Goal: Information Seeking & Learning: Learn about a topic

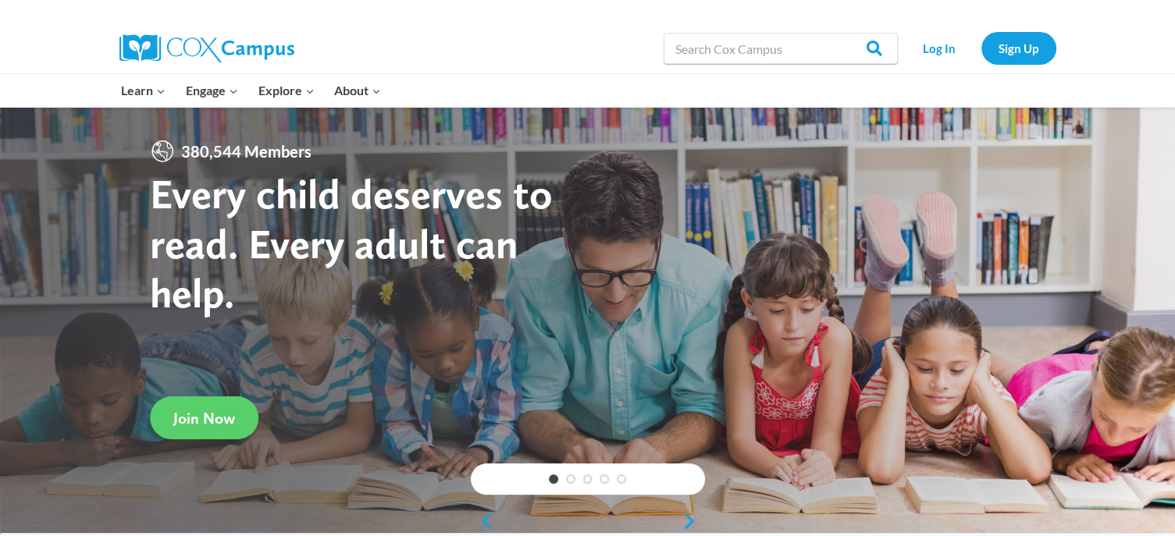
click at [940, 65] on div "Log In Sign Up" at bounding box center [981, 48] width 151 height 50
click at [940, 46] on link "Log In" at bounding box center [940, 48] width 68 height 32
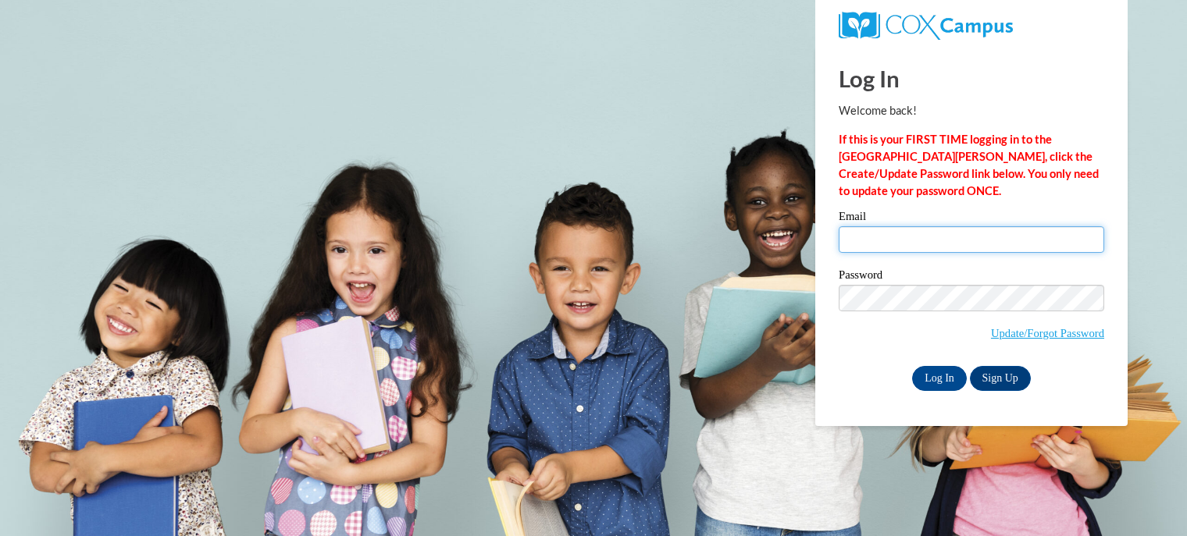
click at [877, 237] on input "Email" at bounding box center [970, 239] width 265 height 27
type input "berthoje@wauwatosa.k12.wi.us"
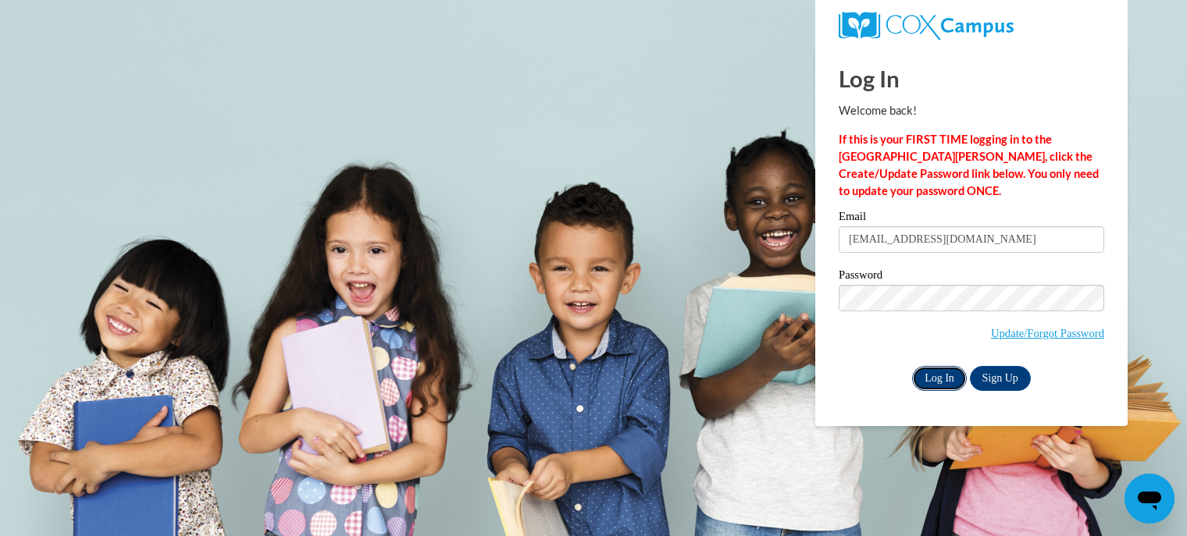
click at [943, 379] on input "Log In" at bounding box center [939, 378] width 55 height 25
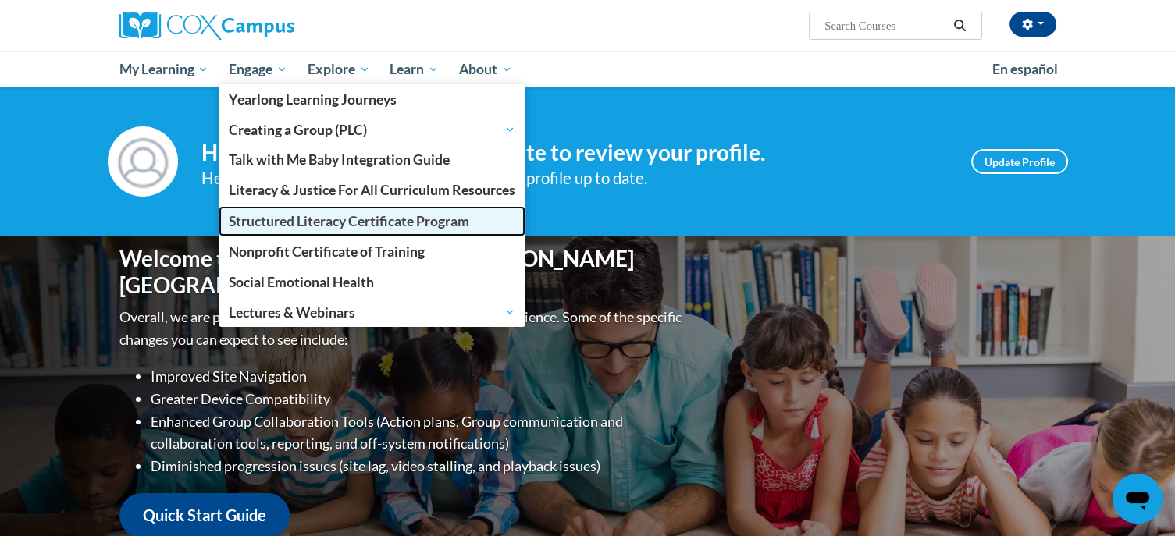
click at [277, 228] on span "Structured Literacy Certificate Program" at bounding box center [349, 221] width 240 height 16
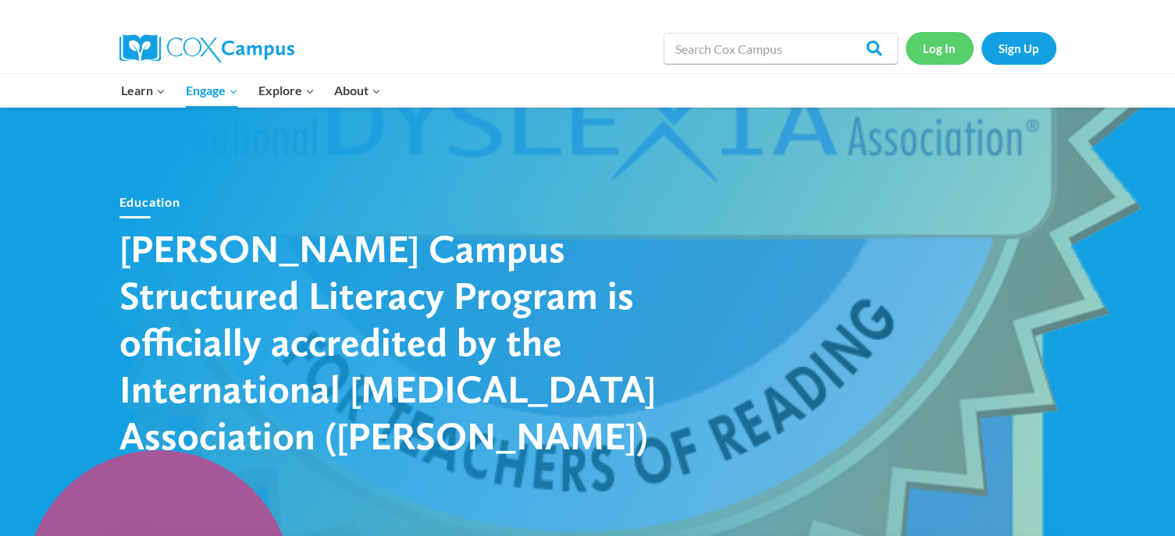
click at [940, 44] on link "Log In" at bounding box center [940, 48] width 68 height 32
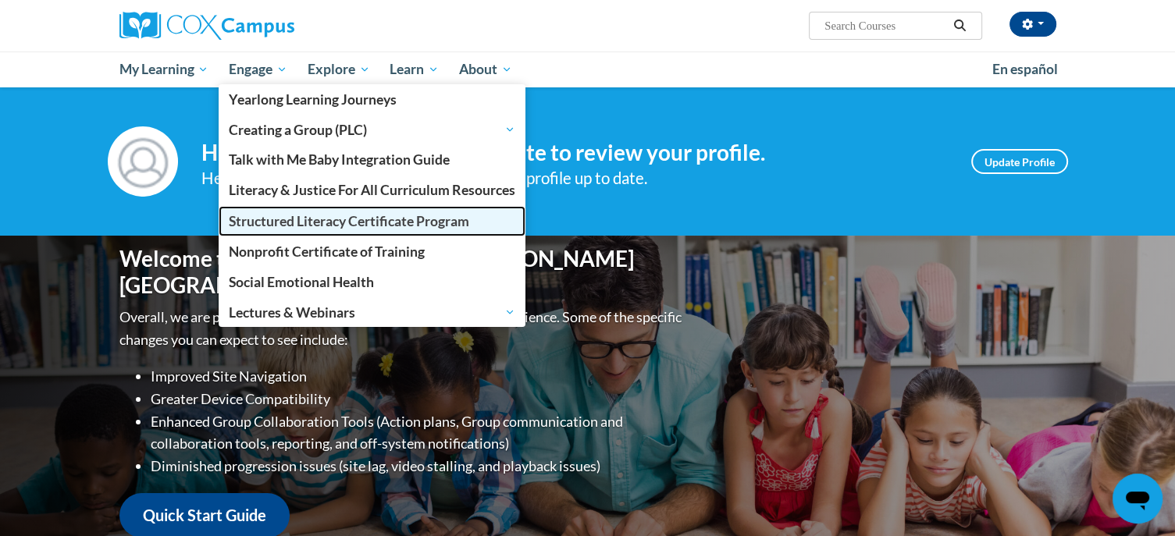
click at [289, 226] on span "Structured Literacy Certificate Program" at bounding box center [349, 221] width 240 height 16
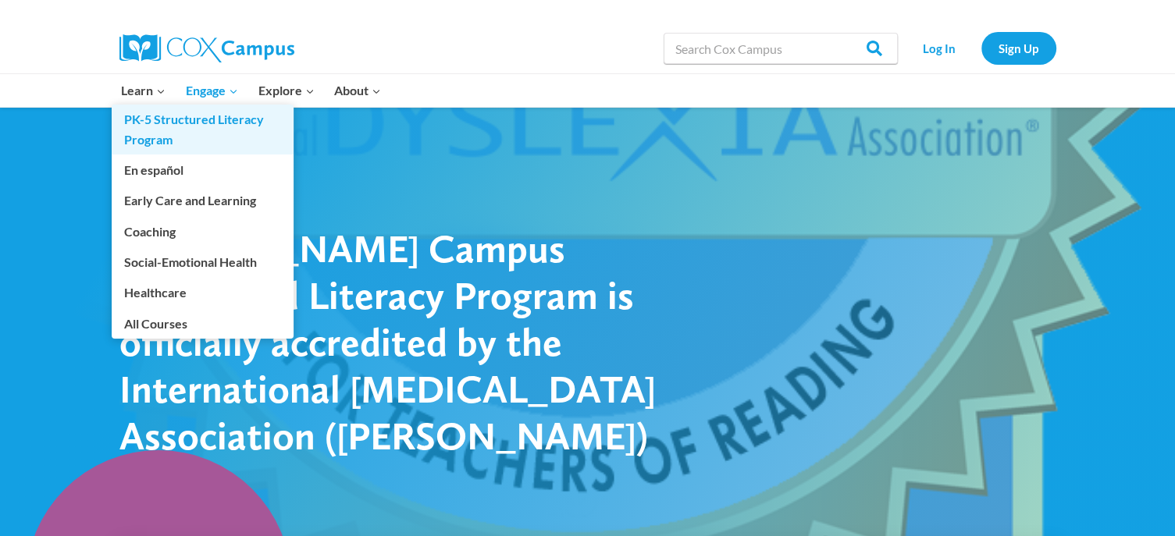
click at [150, 128] on link "PK-5 Structured Literacy Program" at bounding box center [203, 130] width 182 height 50
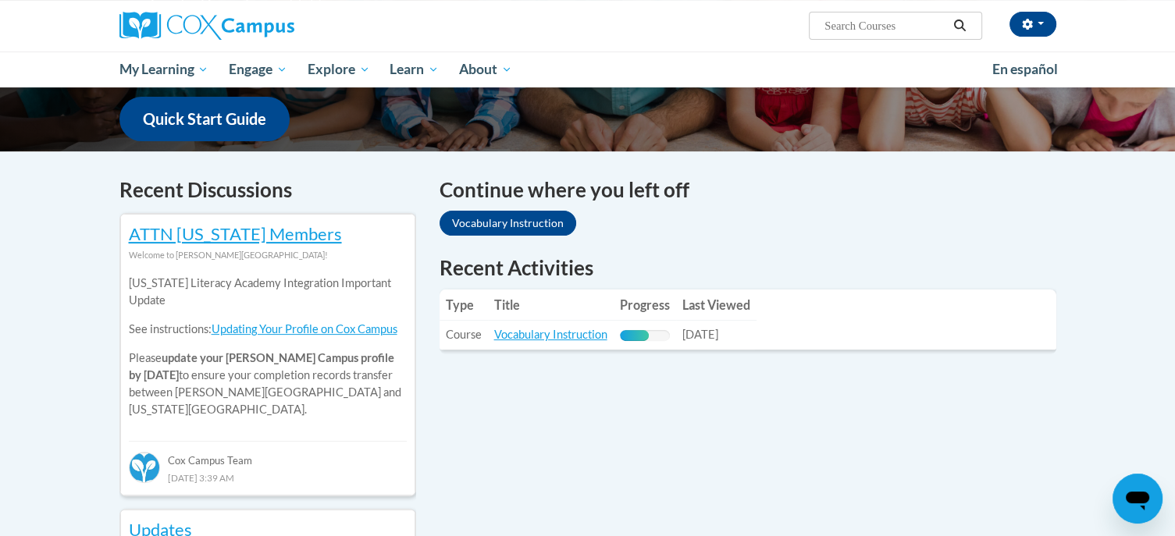
scroll to position [397, 0]
click at [557, 342] on td "Title: Vocabulary Instruction" at bounding box center [551, 335] width 126 height 29
click at [557, 332] on link "Vocabulary Instruction" at bounding box center [550, 334] width 113 height 13
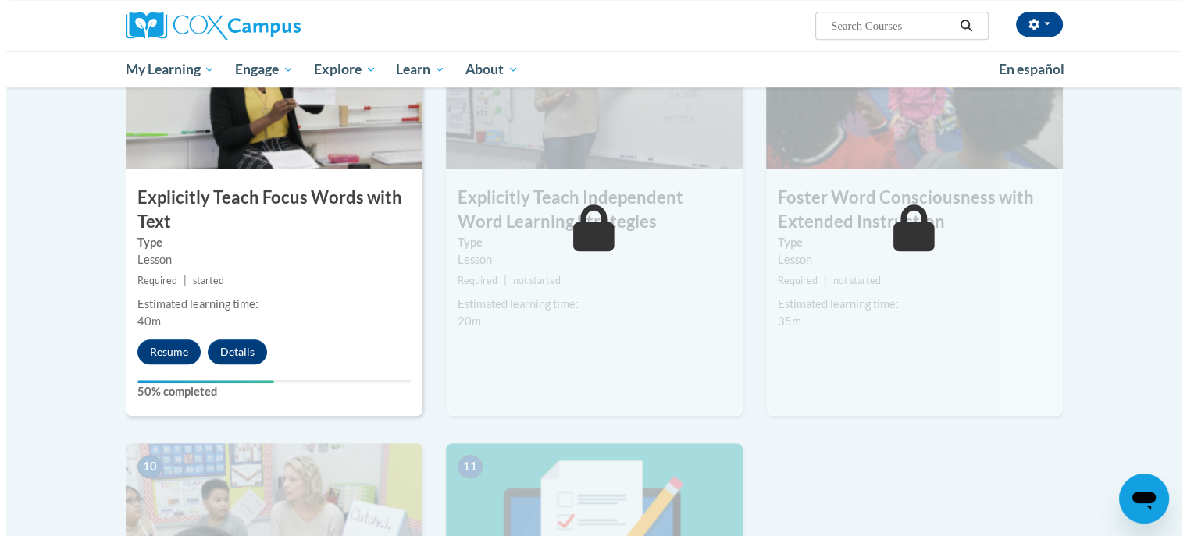
scroll to position [1280, 0]
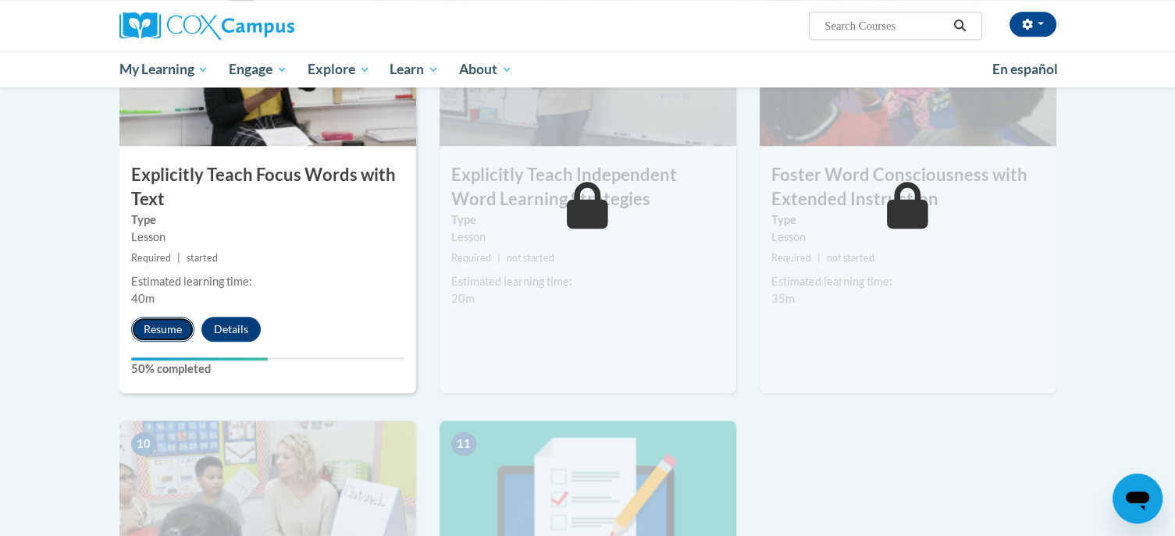
click at [155, 331] on button "Resume" at bounding box center [162, 329] width 63 height 25
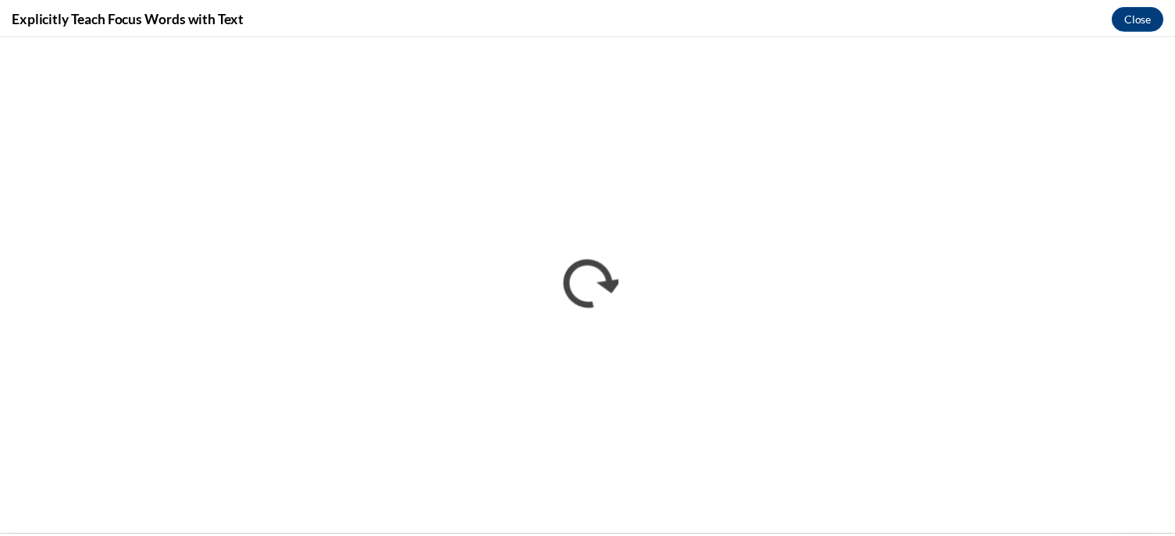
scroll to position [0, 0]
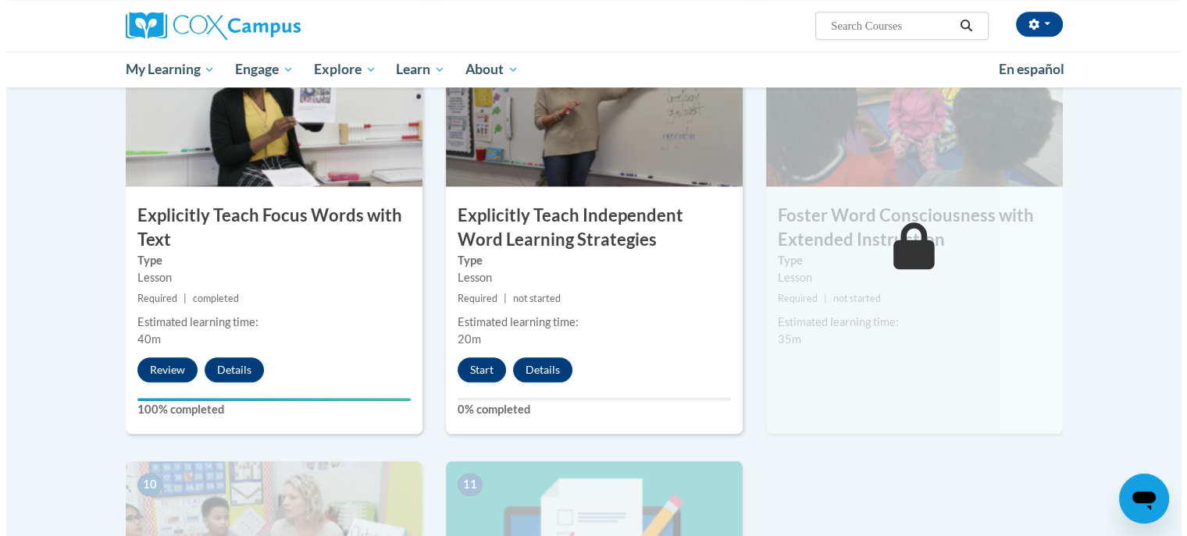
scroll to position [1238, 0]
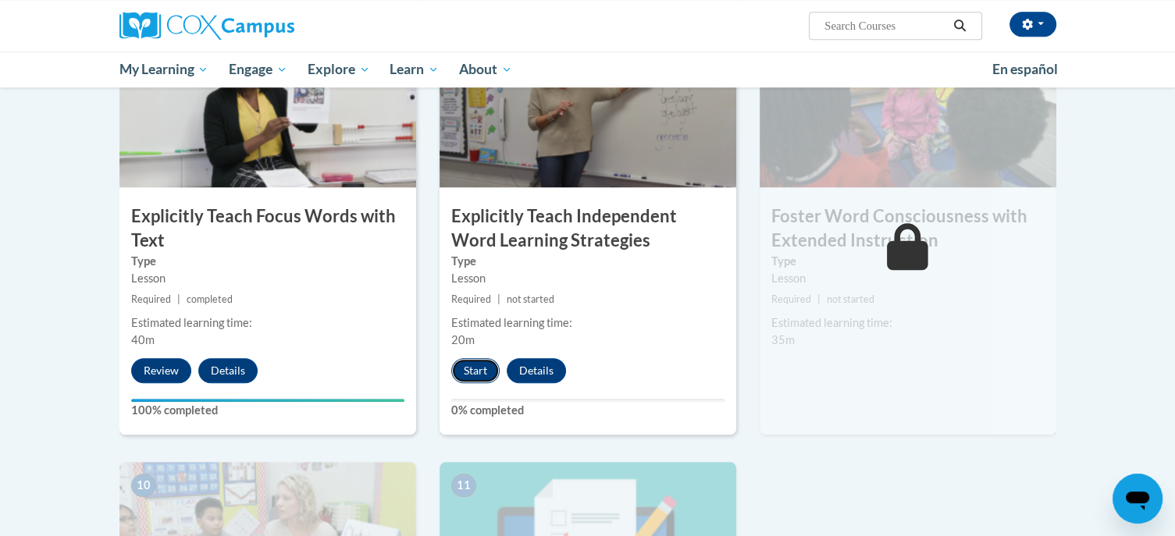
click at [497, 376] on button "Start" at bounding box center [475, 370] width 48 height 25
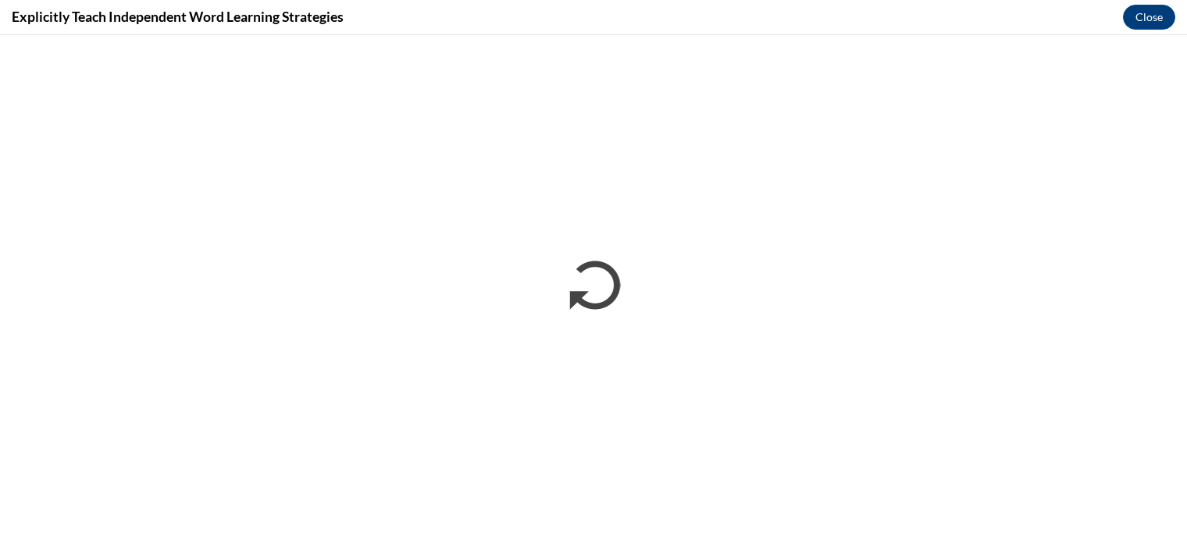
scroll to position [0, 0]
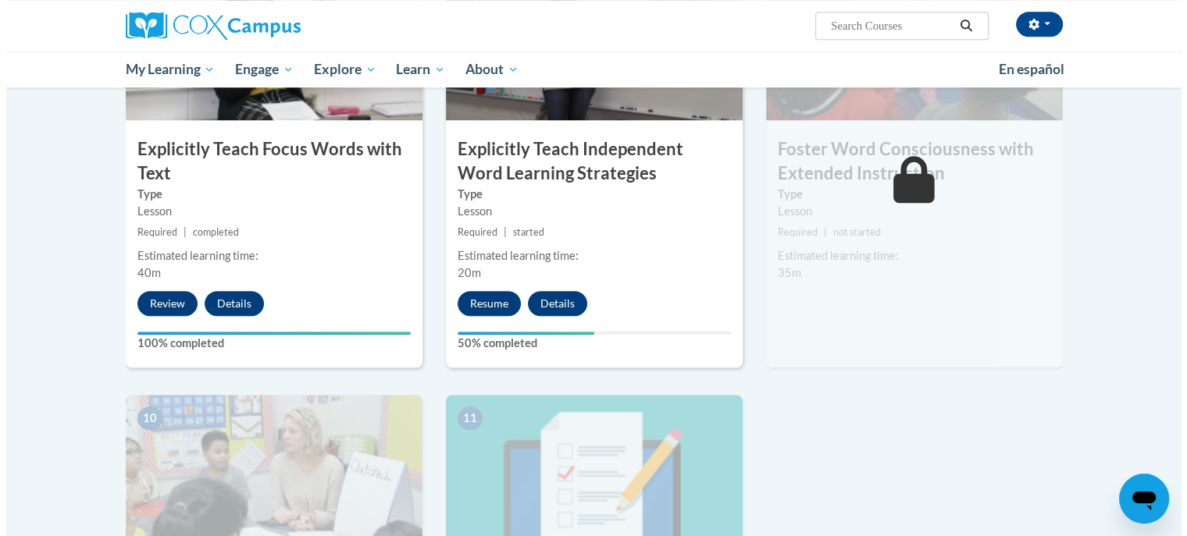
scroll to position [1315, 0]
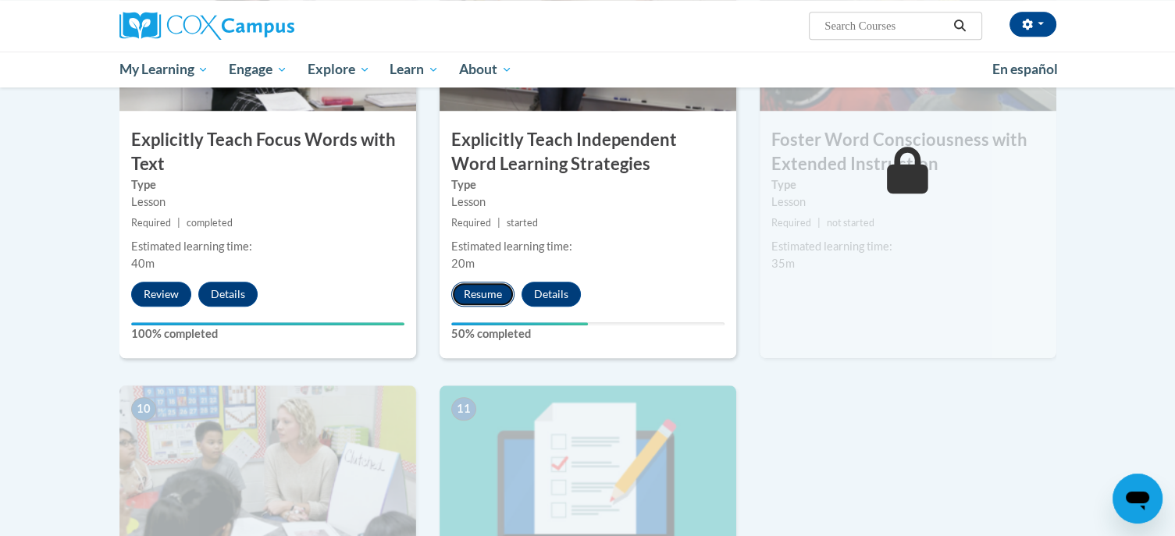
click at [490, 290] on button "Resume" at bounding box center [482, 294] width 63 height 25
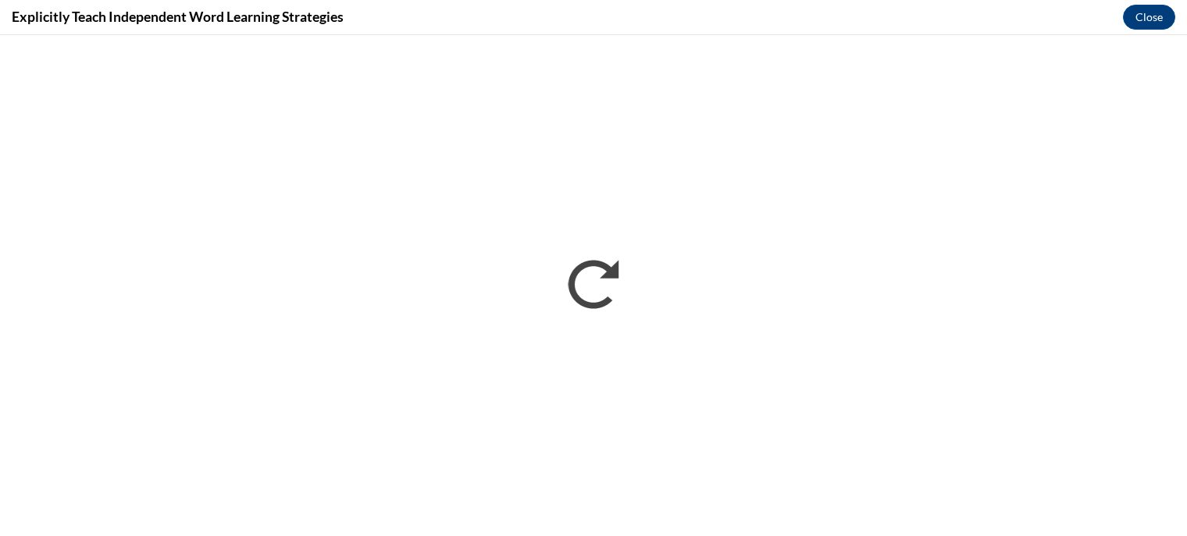
scroll to position [0, 0]
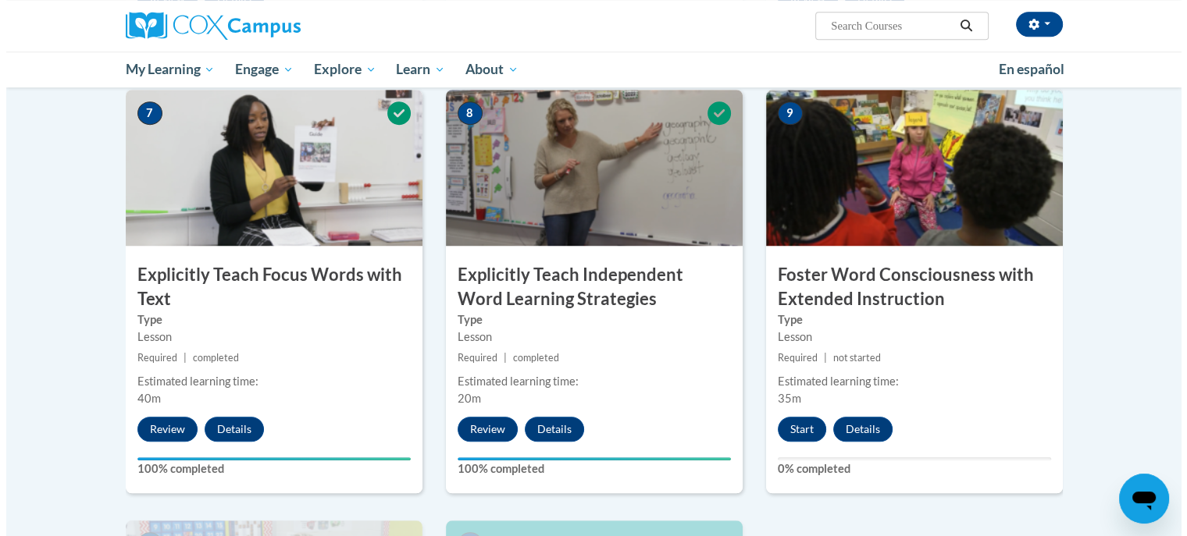
scroll to position [1113, 0]
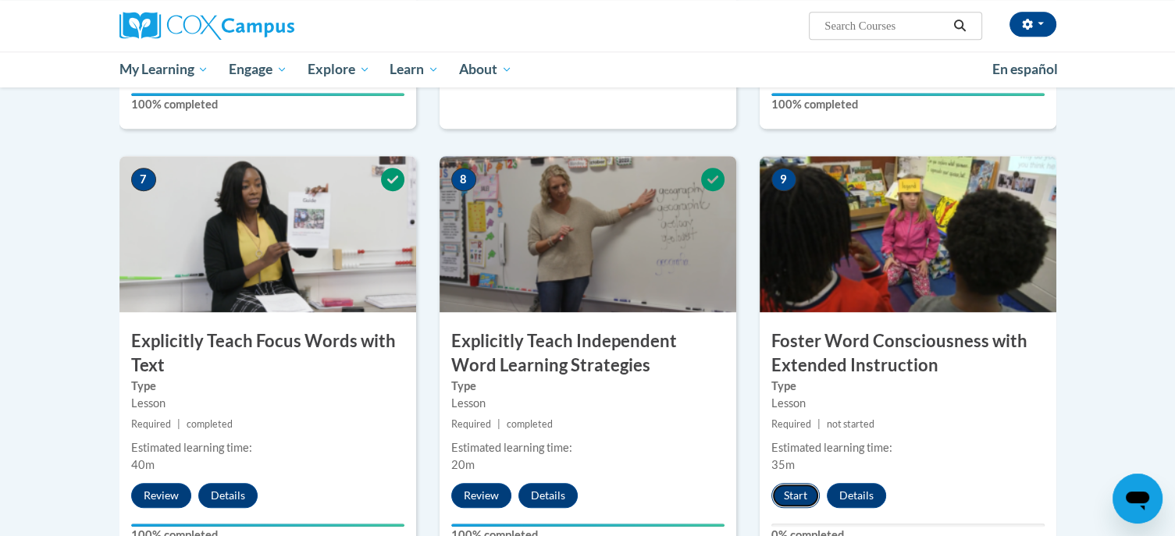
click at [790, 484] on button "Start" at bounding box center [795, 495] width 48 height 25
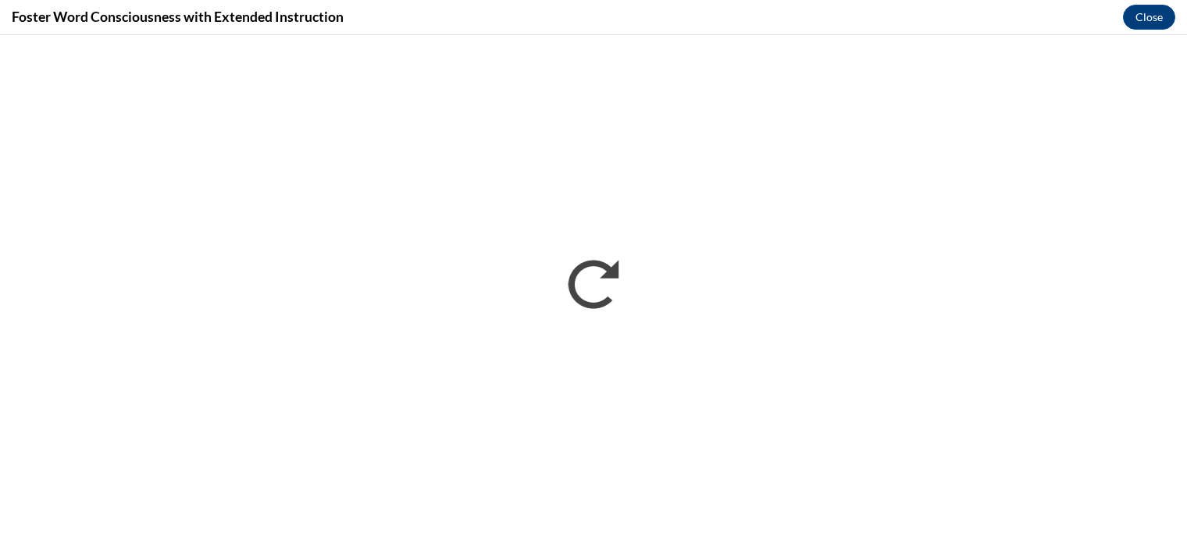
scroll to position [0, 0]
